Goal: Task Accomplishment & Management: Complete application form

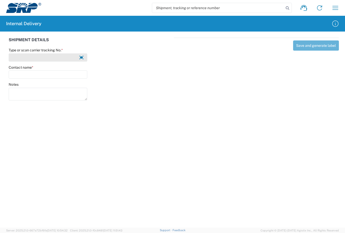
click at [57, 56] on input "Type or scan carrier tracking No. *" at bounding box center [48, 58] width 79 height 8
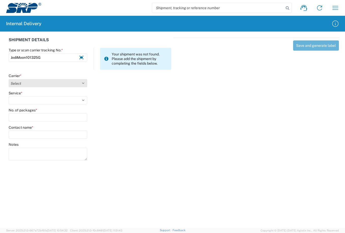
type input "JodiMoon101325G"
click at [83, 84] on select "Select Amazon Logistics ATI Trucking BC Dimerco Logistics Empire Southwest FedE…" at bounding box center [48, 83] width 79 height 8
select select "18713"
click at [9, 79] on select "Select Amazon Logistics ATI Trucking BC Dimerco Logistics Empire Southwest FedE…" at bounding box center [48, 83] width 79 height 8
drag, startPoint x: 83, startPoint y: 98, endPoint x: 78, endPoint y: 99, distance: 5.2
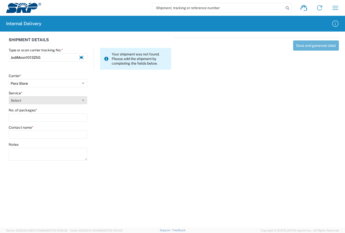
click at [83, 98] on select "Select Ground Inter-Office" at bounding box center [48, 100] width 79 height 8
select select "35763"
click at [9, 96] on select "Select Ground Inter-Office" at bounding box center [48, 100] width 79 height 8
click at [31, 120] on input "No. of packages *" at bounding box center [48, 118] width 79 height 8
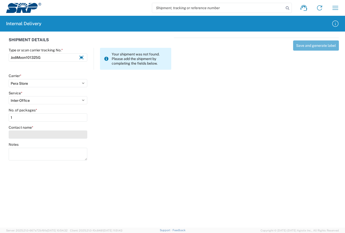
type input "1"
click at [46, 135] on input "Contact name *" at bounding box center [48, 135] width 79 height 8
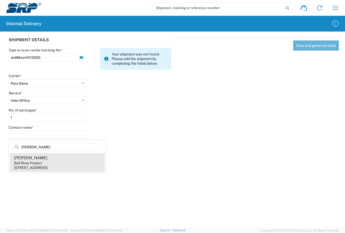
type input "[PERSON_NAME]"
click at [25, 165] on div "Salt River Project" at bounding box center [28, 163] width 28 height 5
type input "[PERSON_NAME]"
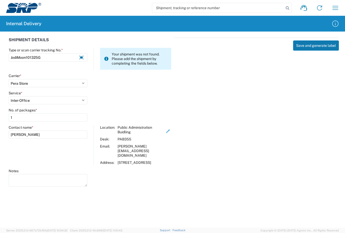
click at [312, 48] on button "Save and generate label" at bounding box center [316, 46] width 46 height 10
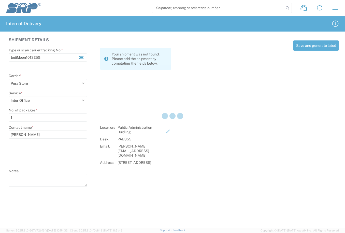
select select
